Goal: Information Seeking & Learning: Learn about a topic

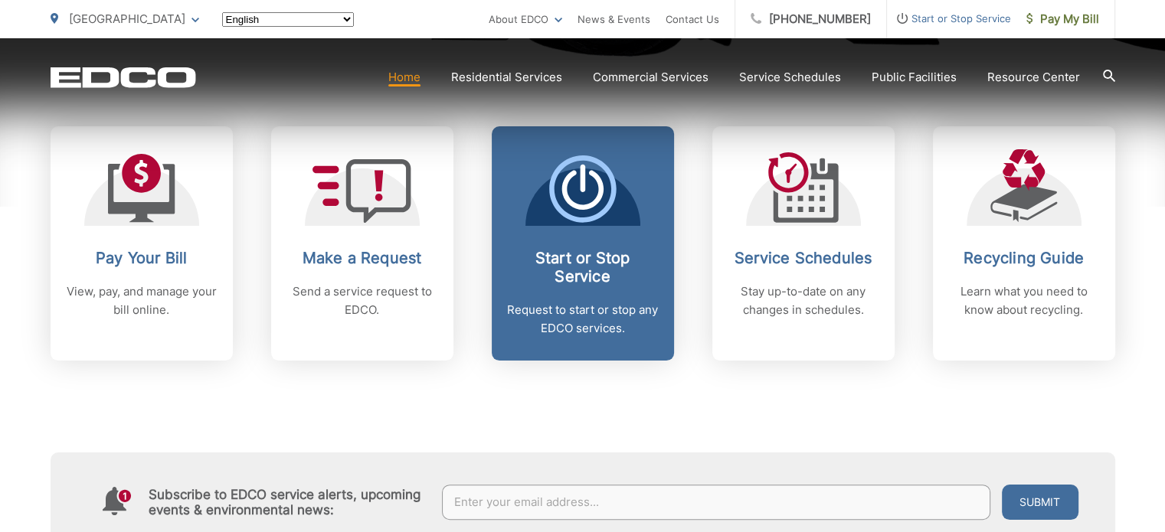
scroll to position [689, 0]
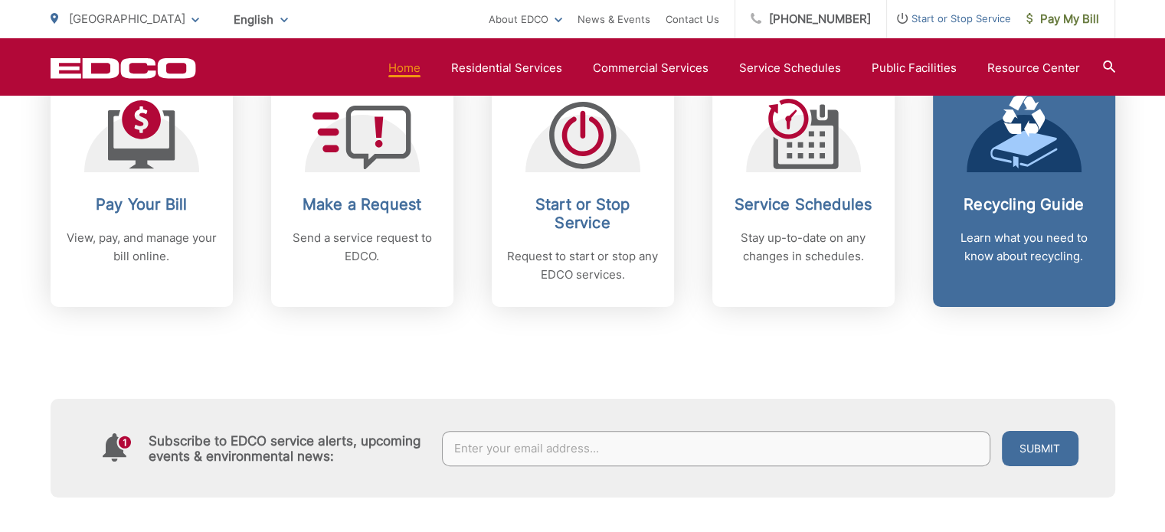
click at [1020, 246] on p "Learn what you need to know about recycling." at bounding box center [1024, 247] width 152 height 37
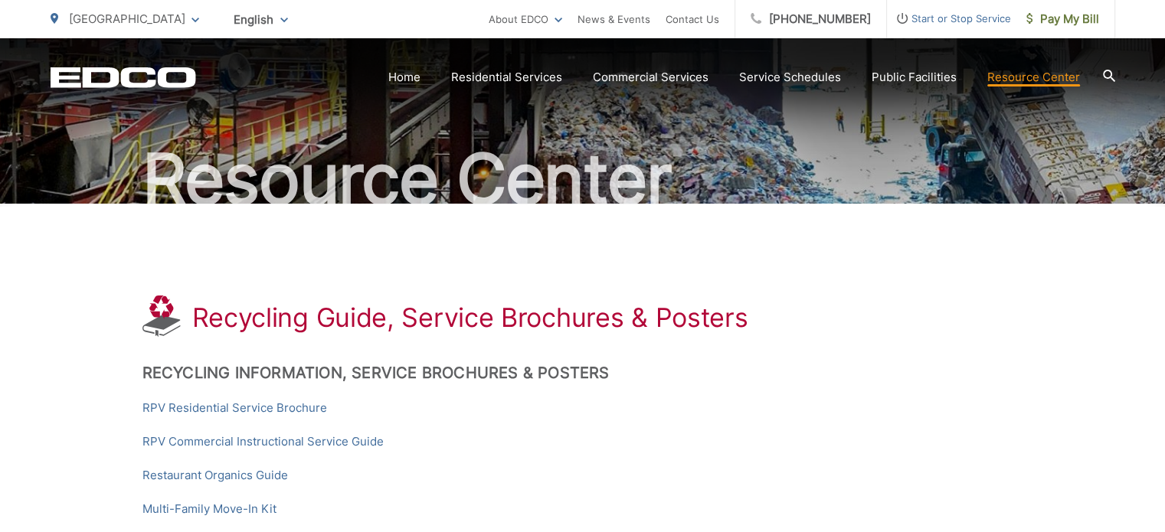
scroll to position [306, 0]
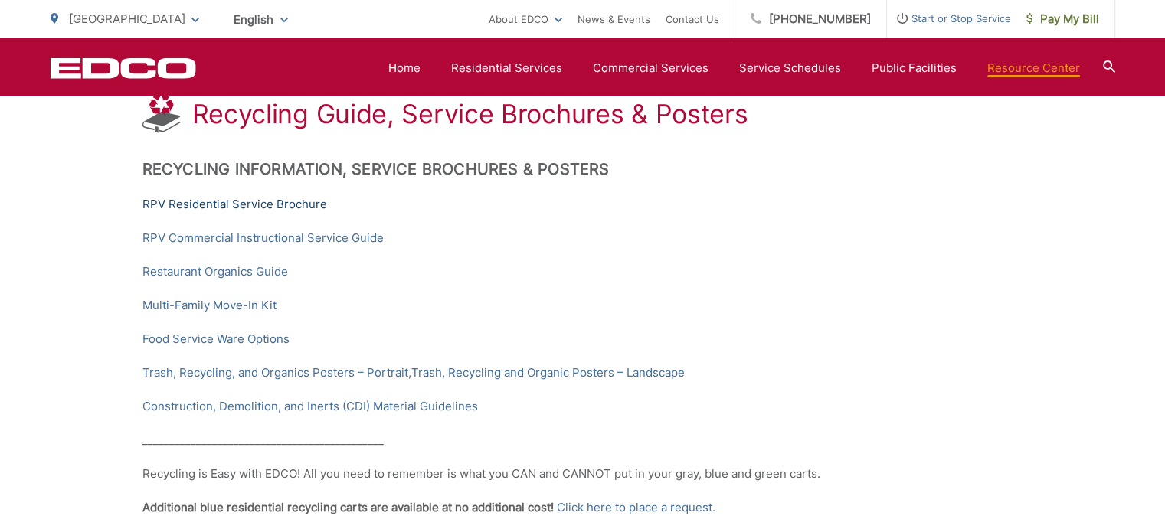
click at [276, 205] on link "RPV Residential Service Brochure" at bounding box center [234, 204] width 185 height 18
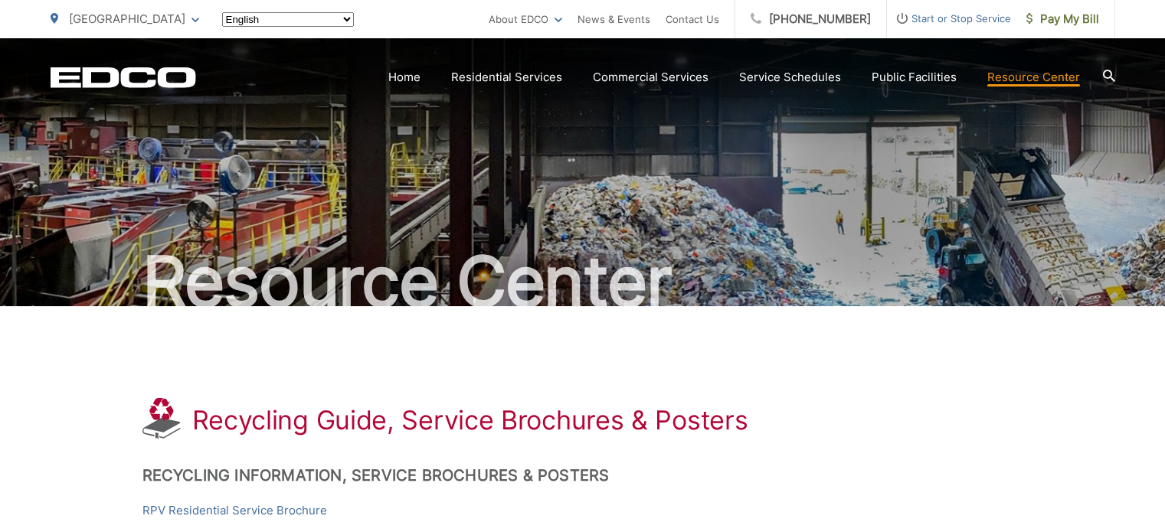
scroll to position [306, 0]
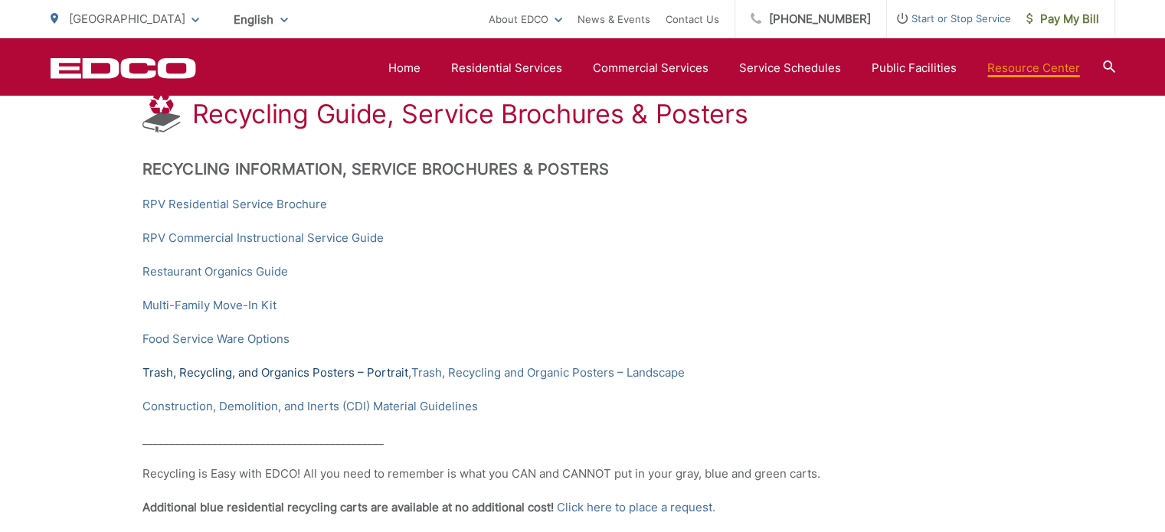
click at [247, 368] on link "Trash, Recycling, and Organics Posters – Portrait" at bounding box center [275, 373] width 266 height 18
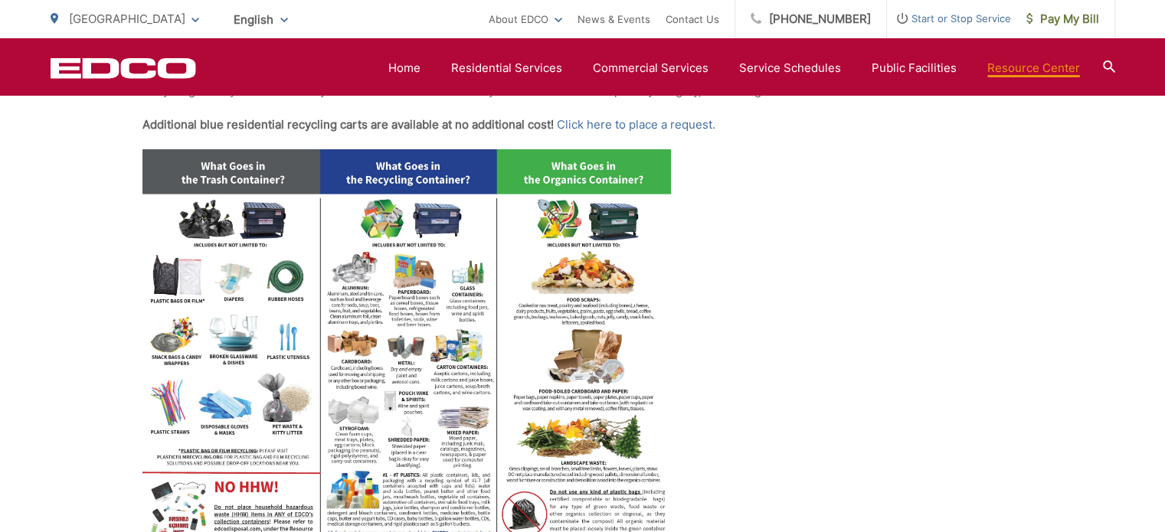
scroll to position [766, 0]
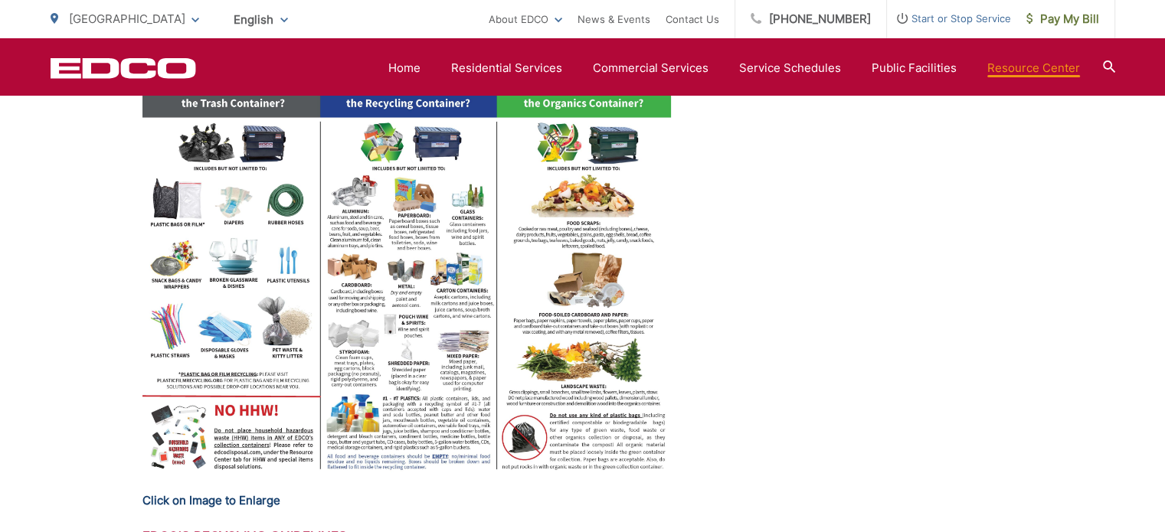
click at [242, 497] on strong "Click on Image to Enlarge" at bounding box center [211, 500] width 138 height 15
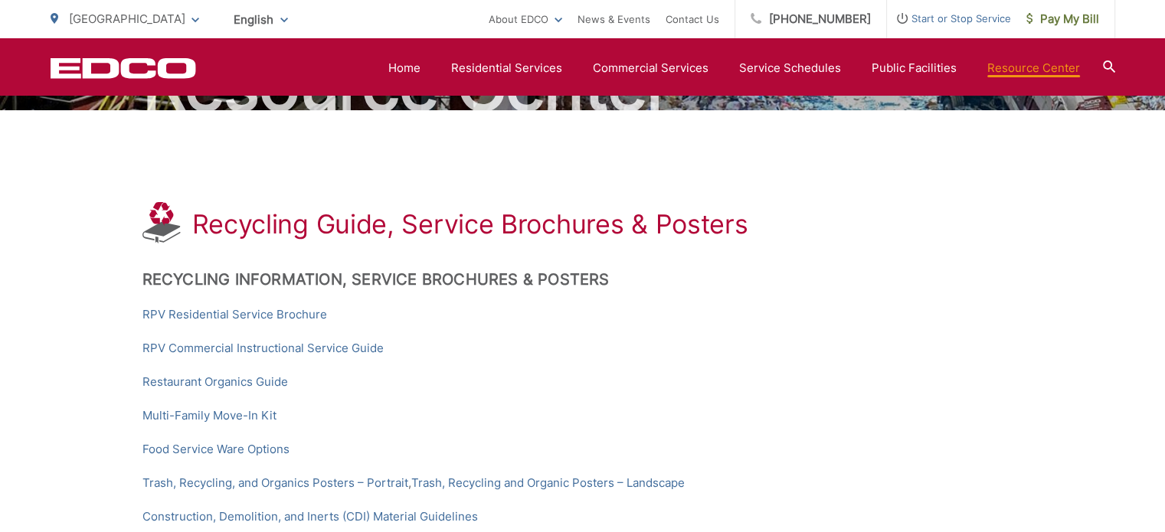
scroll to position [0, 0]
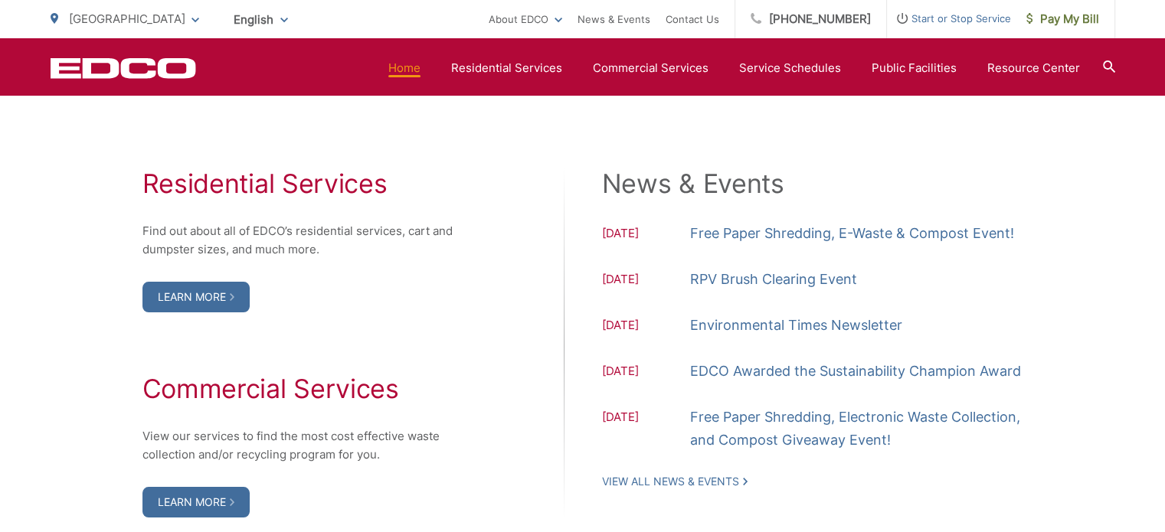
scroll to position [1532, 0]
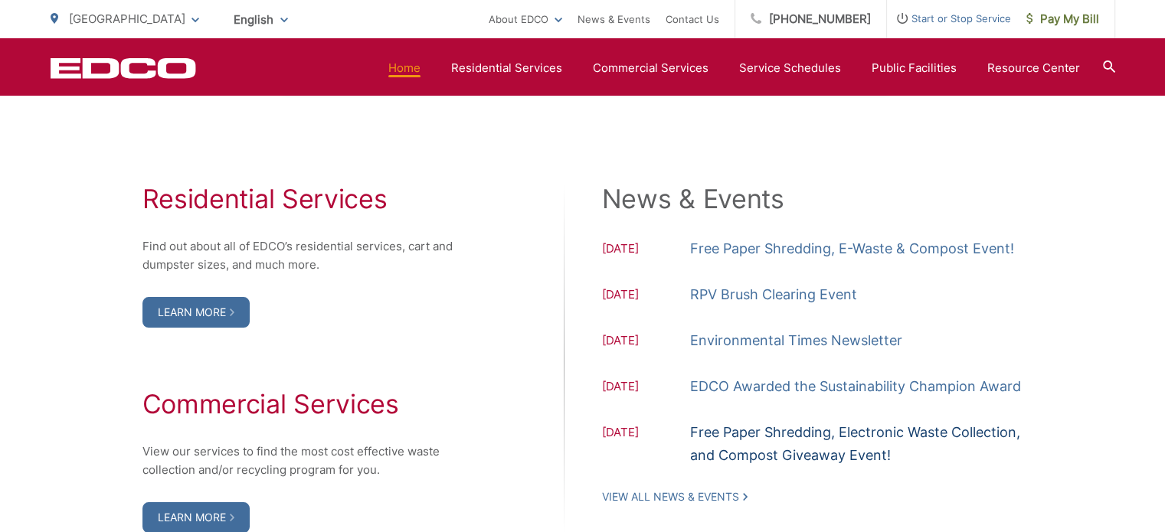
click at [771, 447] on link "Free Paper Shredding, Electronic Waste Collection, and Compost Giveaway Event!" at bounding box center [856, 444] width 333 height 46
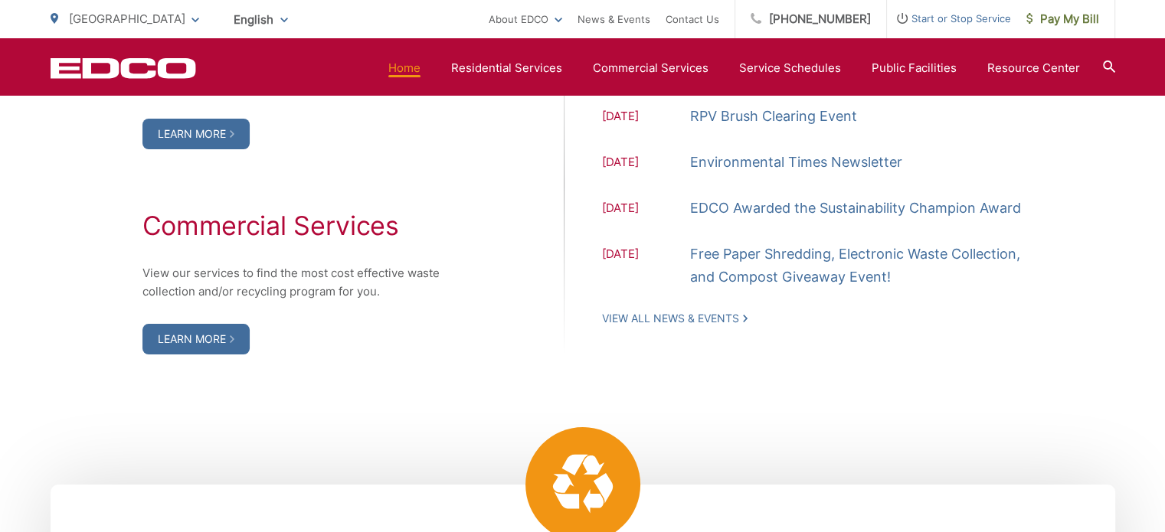
scroll to position [1685, 0]
